Goal: Task Accomplishment & Management: Manage account settings

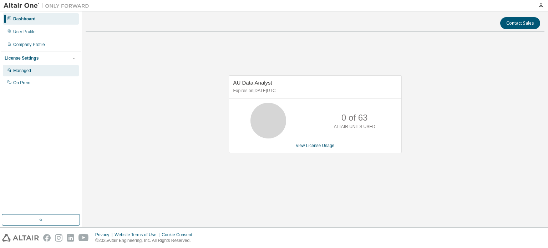
click at [27, 74] on div "Managed" at bounding box center [41, 70] width 76 height 11
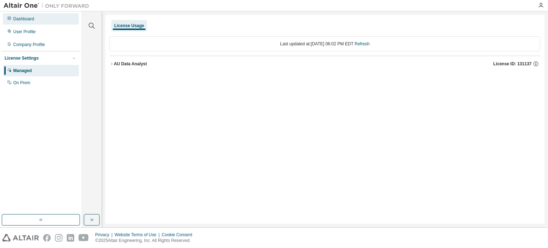
click at [23, 18] on div "Dashboard" at bounding box center [23, 19] width 21 height 6
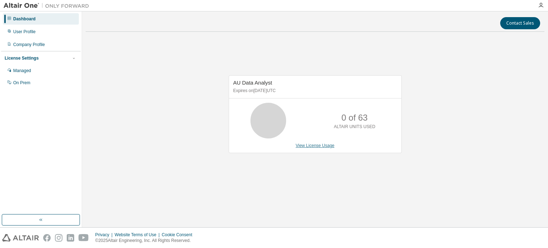
click at [313, 143] on link "View License Usage" at bounding box center [315, 145] width 39 height 5
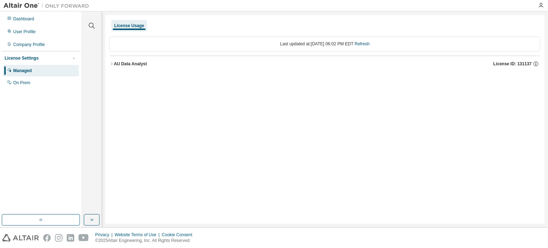
click at [112, 64] on icon "button" at bounding box center [111, 64] width 4 height 4
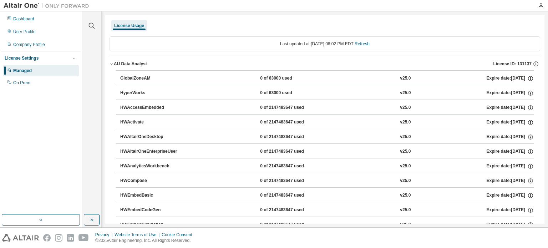
click at [112, 64] on icon "button" at bounding box center [111, 64] width 4 height 4
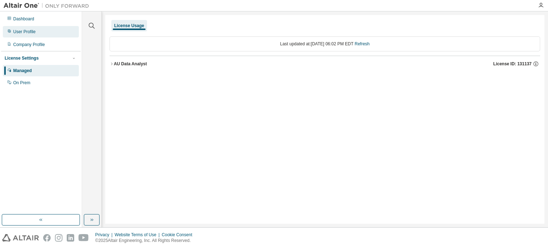
click at [26, 30] on div "User Profile" at bounding box center [24, 32] width 22 height 6
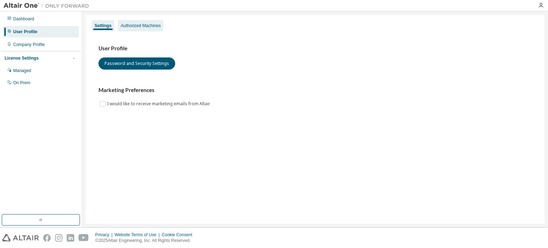
click at [129, 28] on div "Authorized Machines" at bounding box center [141, 26] width 40 height 6
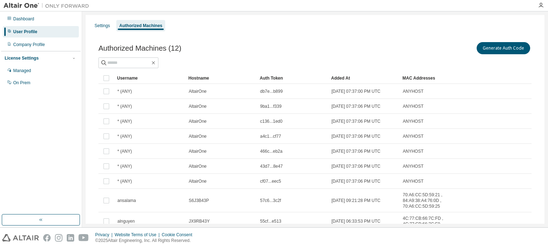
click at [439, 39] on div "Authorized Machines (12) Generate Auth Code Clear Load Save Save As Field Opera…" at bounding box center [315, 159] width 450 height 255
